Goal: Check status: Check status

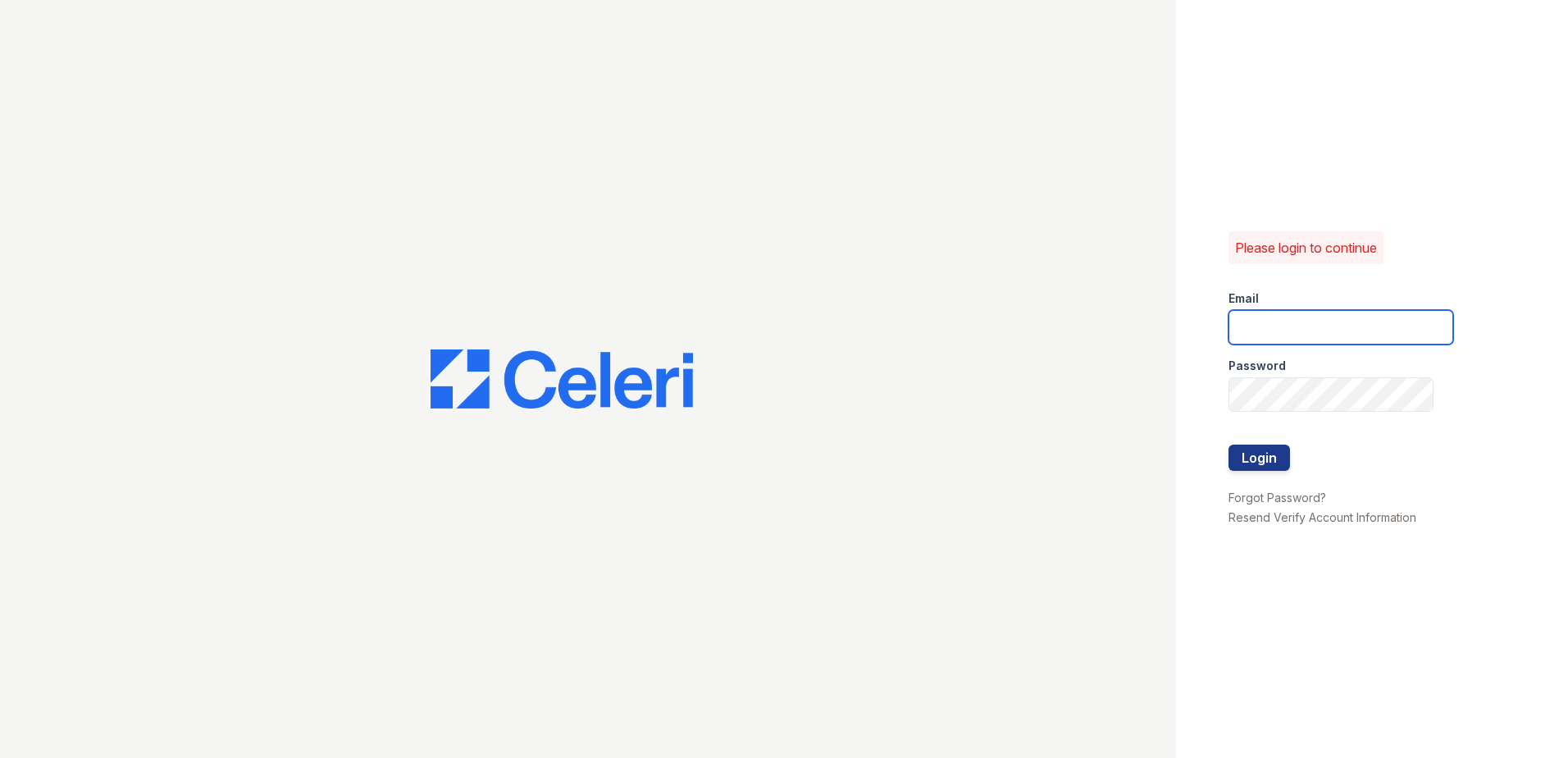
click at [1304, 342] on input "email" at bounding box center [1340, 327] width 224 height 34
type input "[EMAIL_ADDRESS][DOMAIN_NAME]"
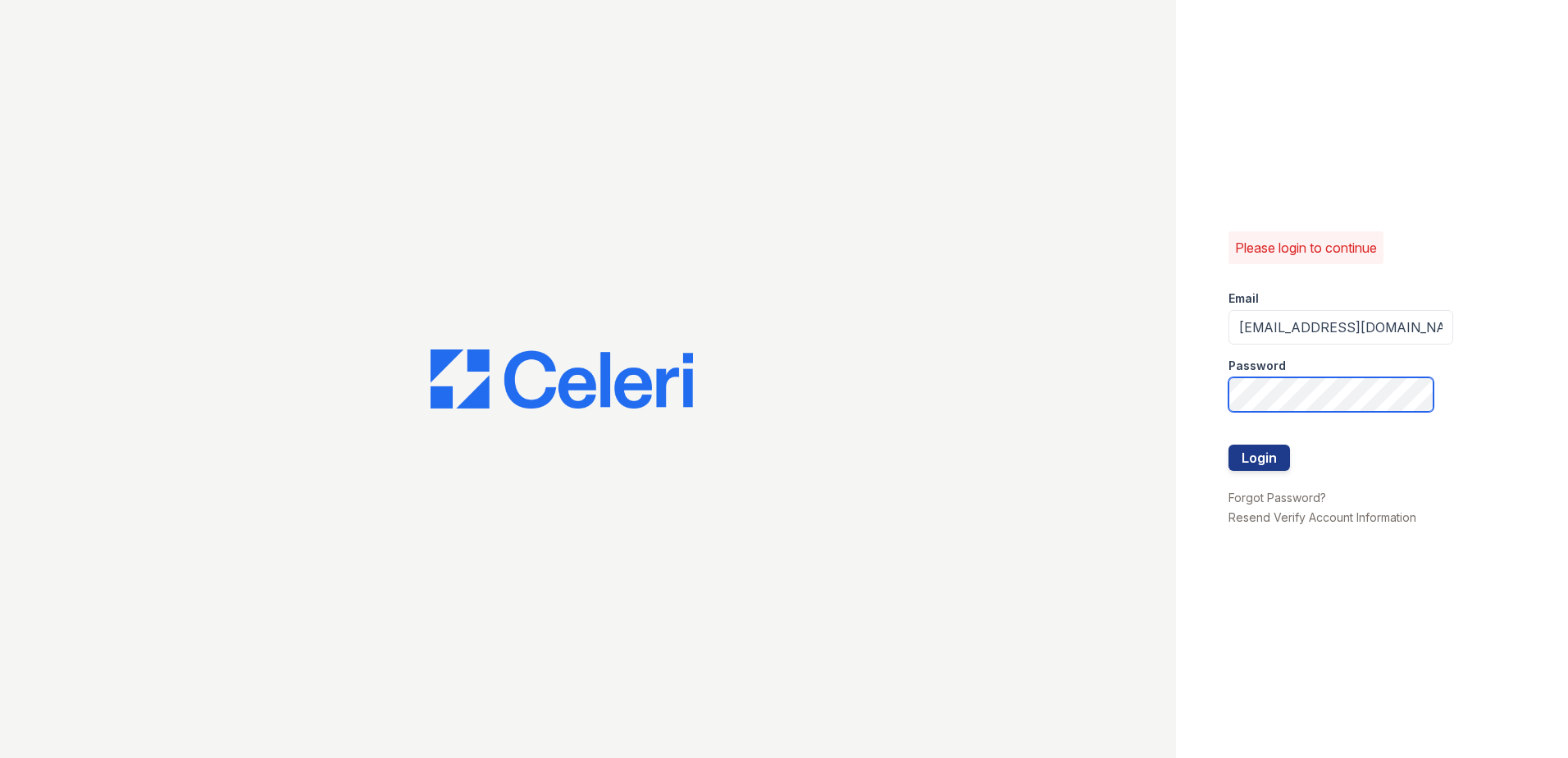
click at [1228, 445] on button "Login" at bounding box center [1259, 458] width 62 height 26
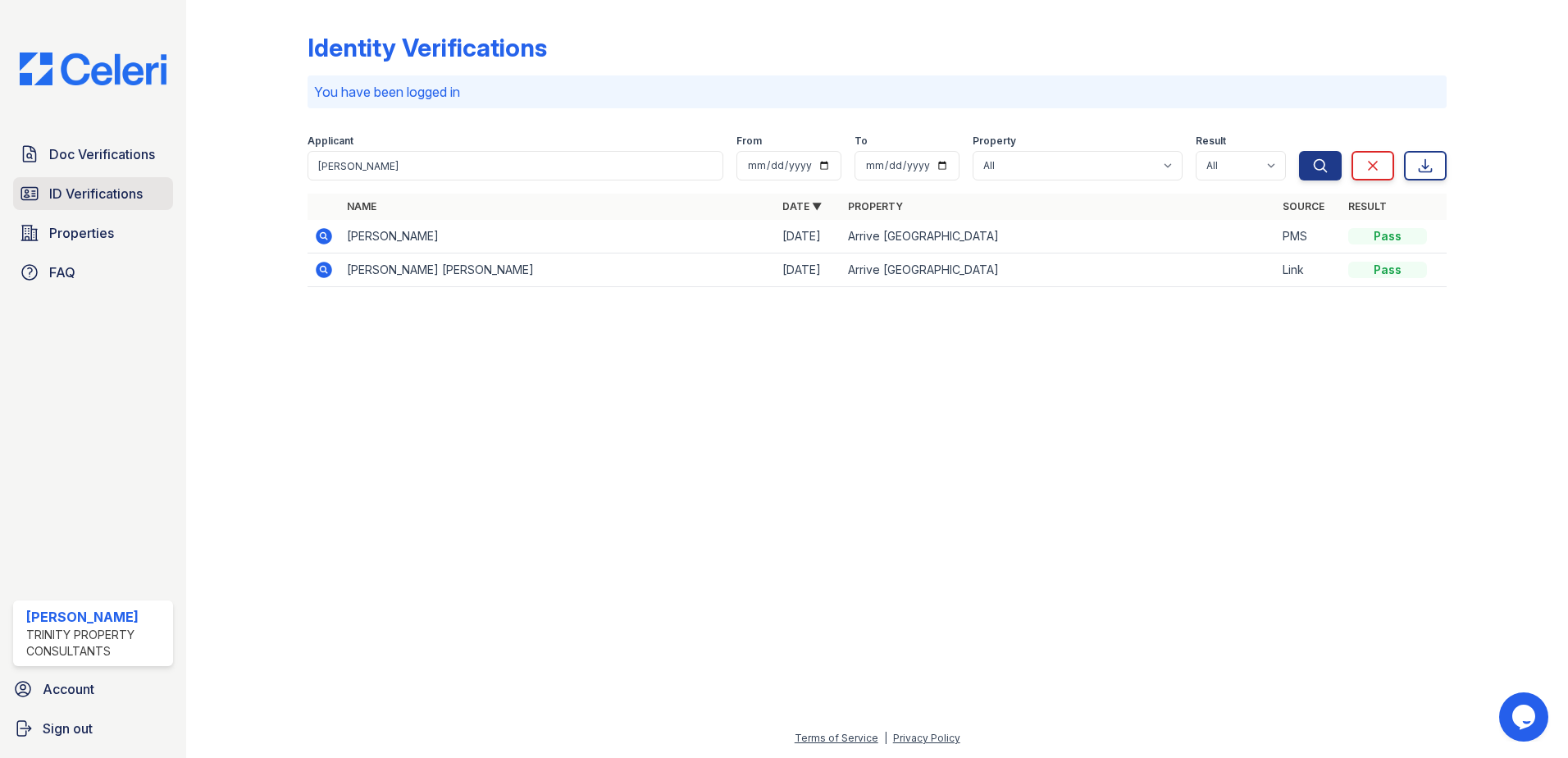
click at [89, 184] on span "ID Verifications" at bounding box center [96, 194] width 93 height 19
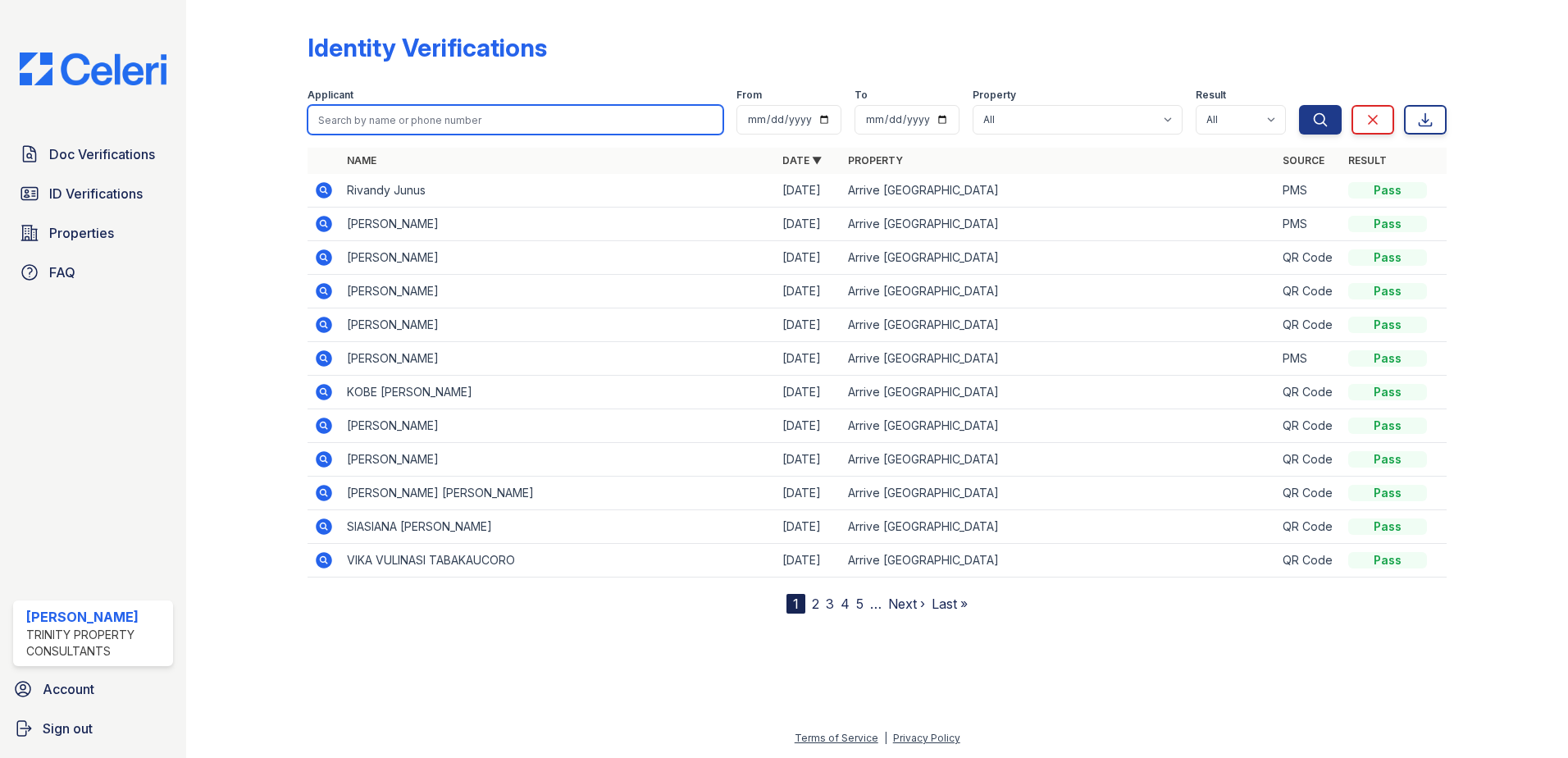
click at [414, 116] on input "search" at bounding box center [516, 120] width 416 height 30
type input "[PERSON_NAME]"
click at [1300, 105] on button "Search" at bounding box center [1321, 120] width 42 height 30
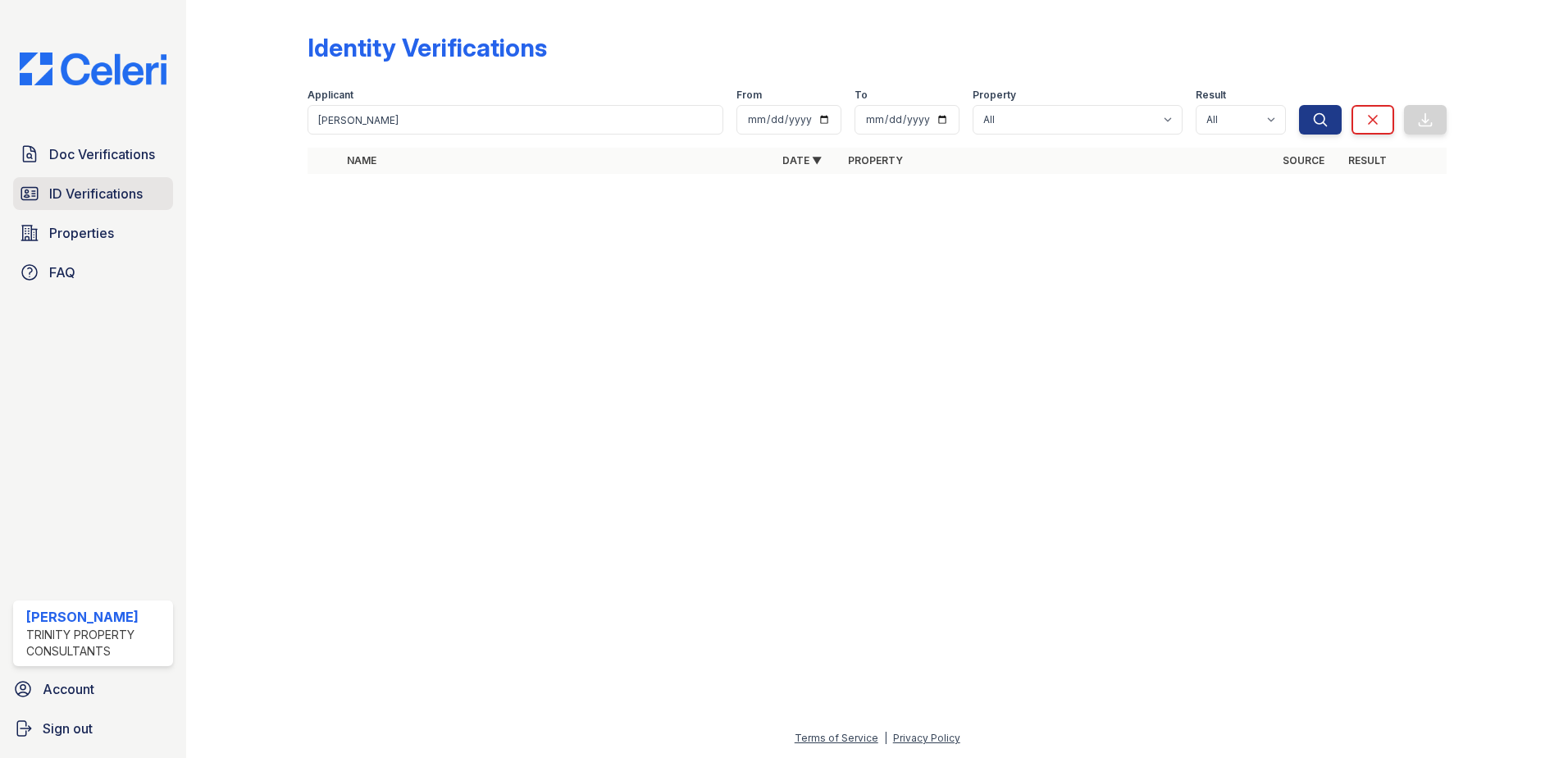
click at [100, 196] on span "ID Verifications" at bounding box center [96, 194] width 93 height 19
